Goal: Task Accomplishment & Management: Use online tool/utility

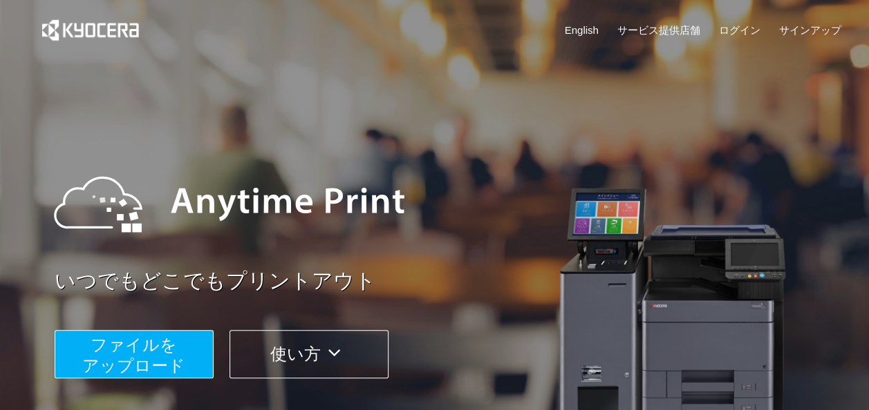
click at [191, 352] on button "ファイルを ​​アップロード" at bounding box center [134, 354] width 159 height 48
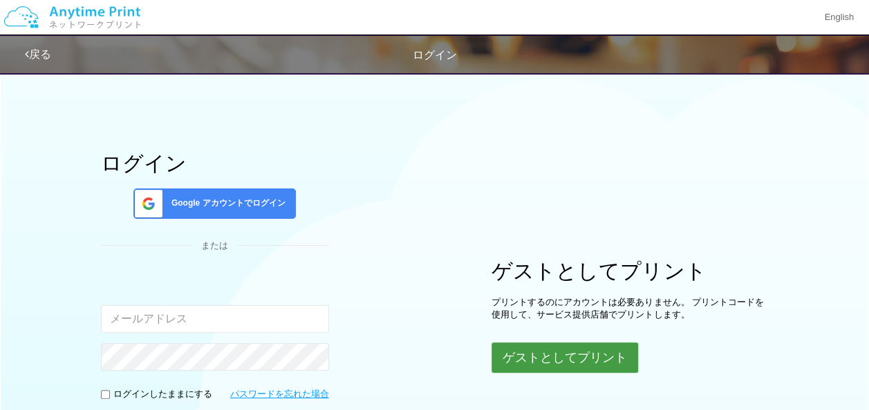
click at [518, 353] on button "ゲストとしてプリント" at bounding box center [564, 358] width 147 height 30
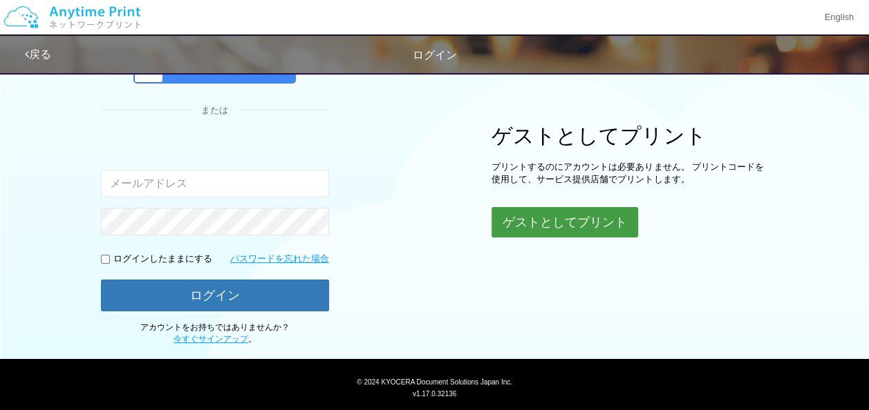
scroll to position [168, 0]
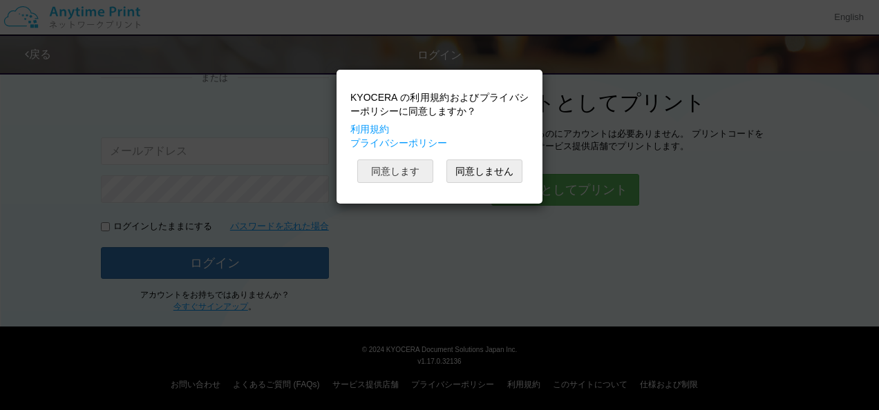
click at [401, 169] on button "同意します" at bounding box center [395, 171] width 76 height 23
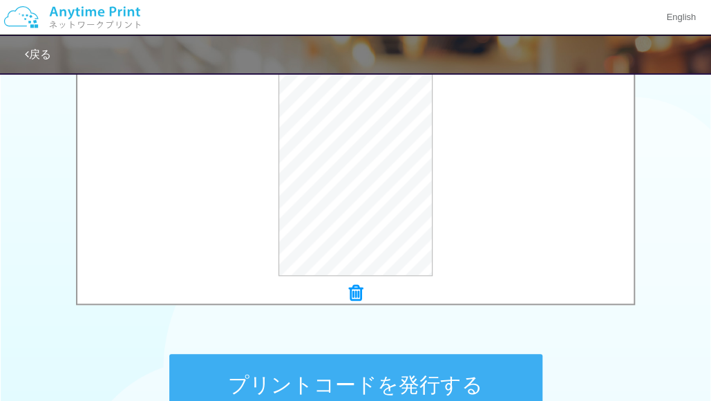
scroll to position [513, 0]
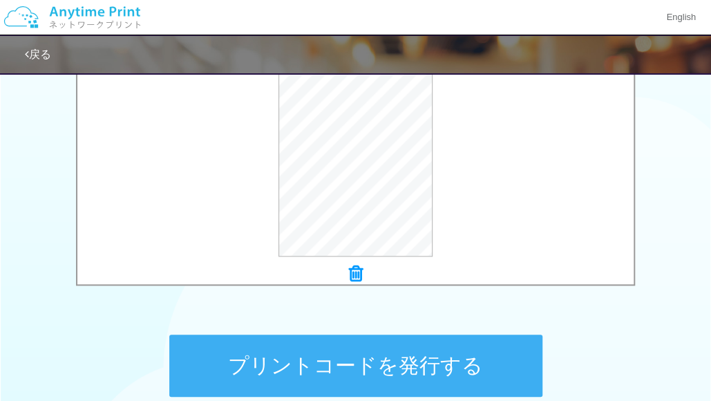
click at [325, 355] on button "プリントコードを発行する" at bounding box center [355, 365] width 373 height 62
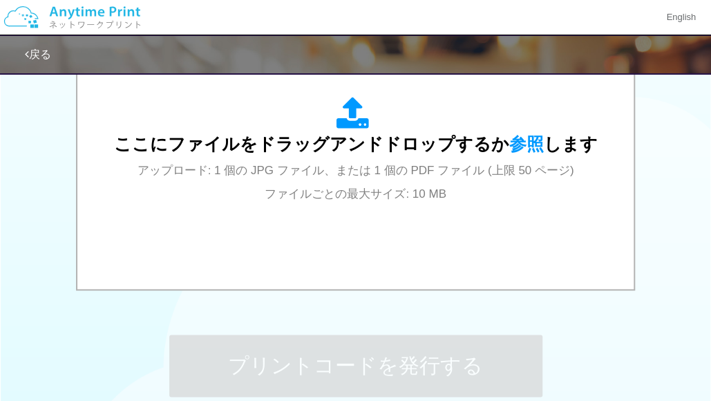
scroll to position [0, 0]
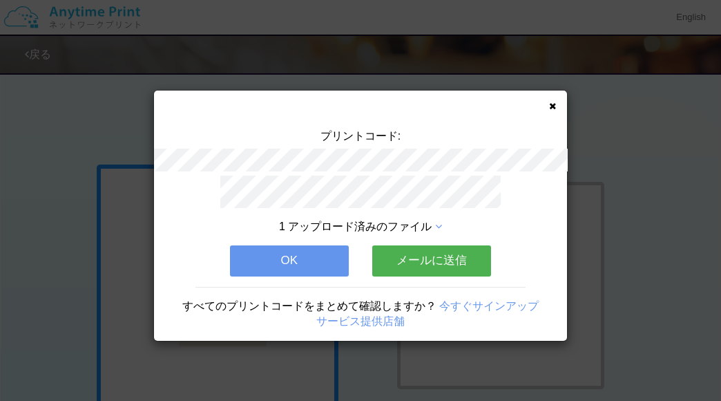
drag, startPoint x: 190, startPoint y: 258, endPoint x: 185, endPoint y: 274, distance: 17.3
drag, startPoint x: 185, startPoint y: 274, endPoint x: 83, endPoint y: 259, distance: 103.4
click at [83, 259] on div "プリントコード: 1 アップロード済みのファイル OK メールに送信 すべてのプリントコードをまとめて確認しますか？ 今すぐサインアップ サービス提供店舗" at bounding box center [360, 200] width 721 height 401
click at [258, 254] on button "OK" at bounding box center [289, 260] width 119 height 30
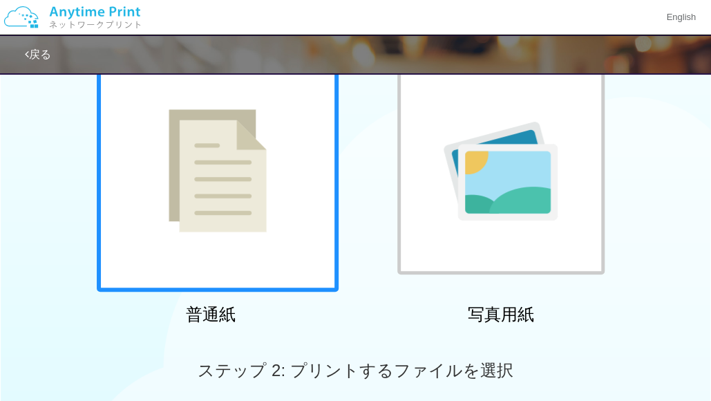
scroll to position [576, 0]
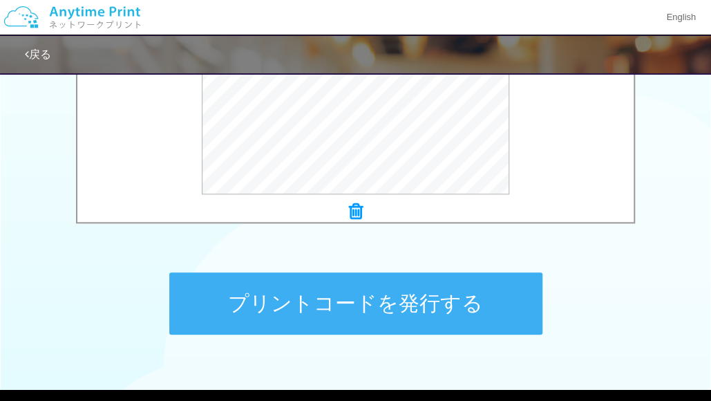
click at [338, 304] on button "プリントコードを発行する" at bounding box center [355, 303] width 373 height 62
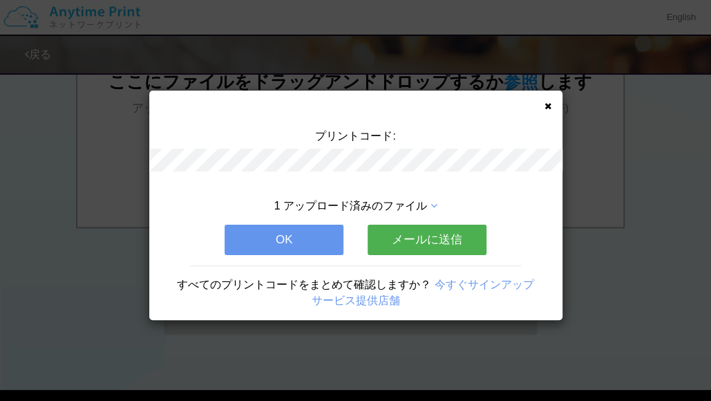
scroll to position [0, 0]
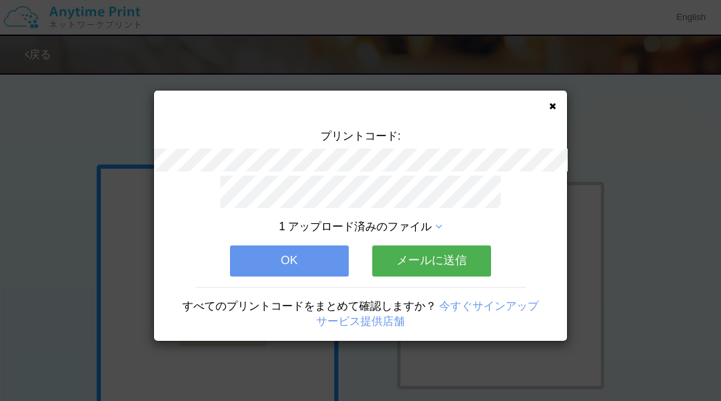
click at [556, 105] on icon at bounding box center [552, 106] width 7 height 9
